Goal: Task Accomplishment & Management: Use online tool/utility

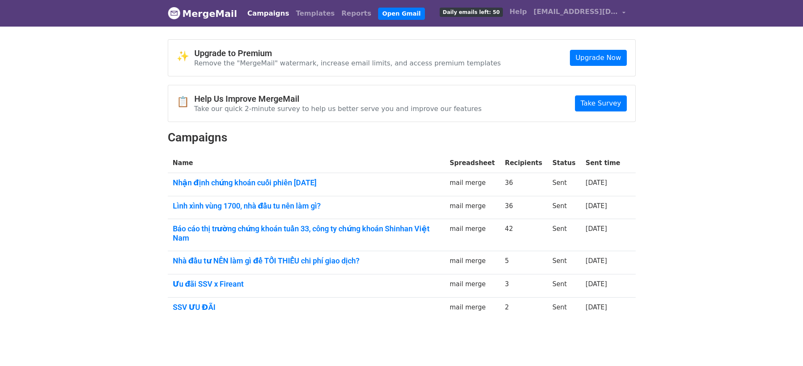
click at [256, 16] on link "Campaigns" at bounding box center [268, 13] width 48 height 17
click at [378, 10] on link "Open Gmail" at bounding box center [401, 14] width 47 height 12
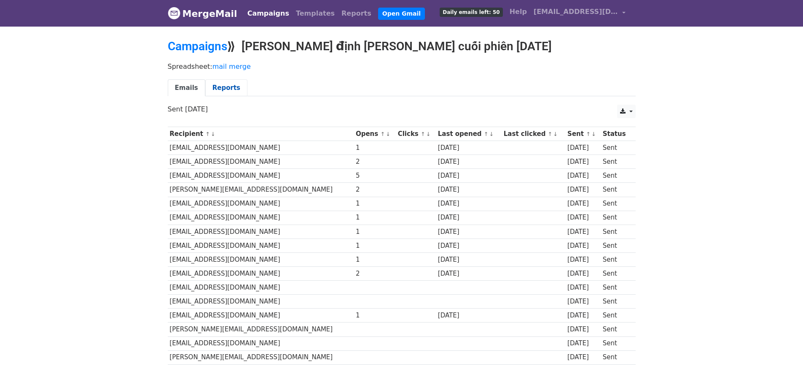
click at [226, 90] on link "Reports" at bounding box center [226, 87] width 42 height 17
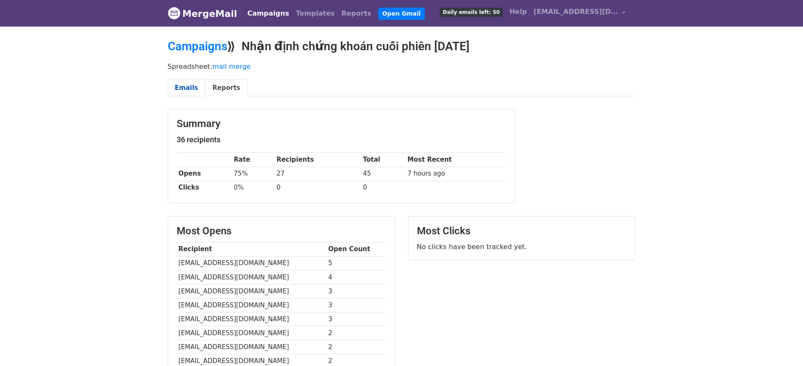
click at [180, 93] on link "Emails" at bounding box center [187, 87] width 38 height 17
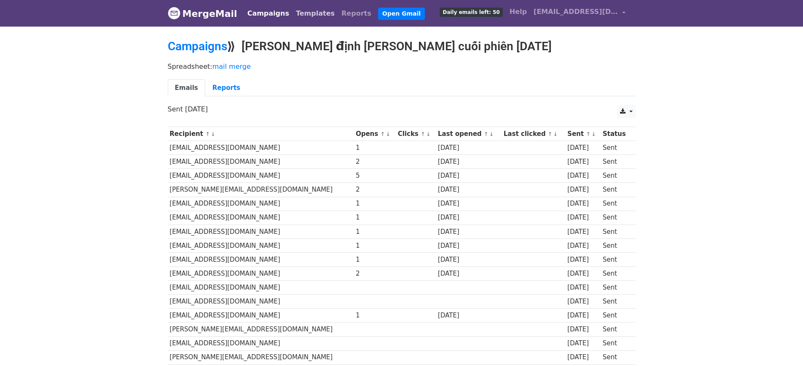
click at [311, 15] on link "Templates" at bounding box center [316, 13] width 46 height 17
click at [259, 11] on link "Campaigns" at bounding box center [268, 13] width 48 height 17
